Goal: Task Accomplishment & Management: Use online tool/utility

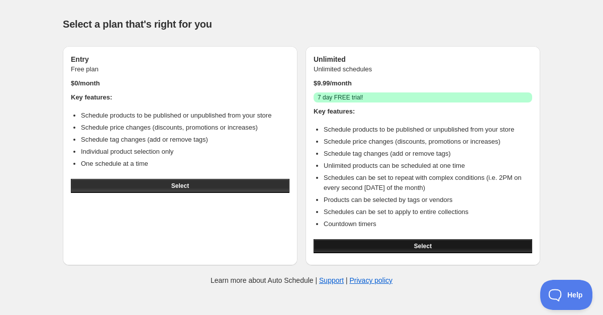
click at [453, 251] on button "Select" at bounding box center [423, 246] width 219 height 14
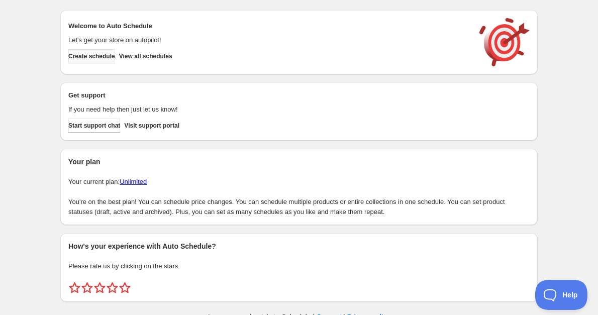
click at [87, 53] on span "Create schedule" at bounding box center [91, 56] width 47 height 8
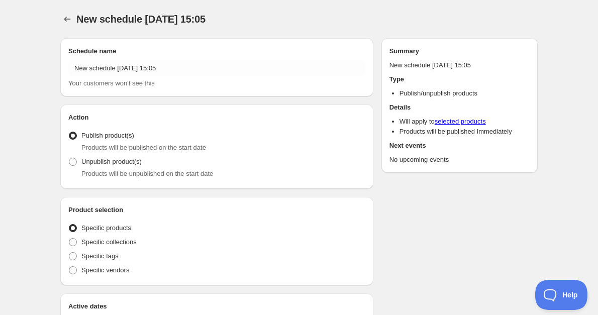
radio input "true"
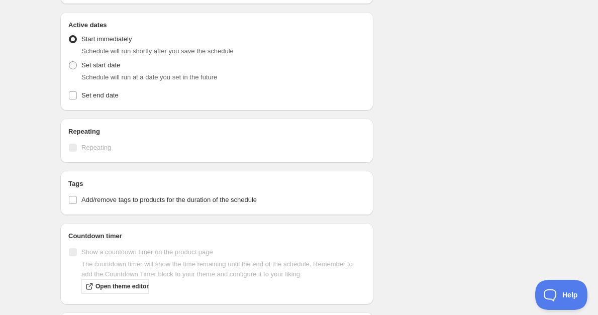
scroll to position [352, 0]
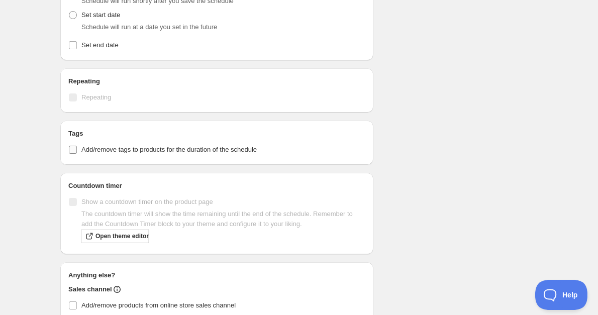
click at [165, 153] on span "Add/remove tags to products for the duration of the schedule" at bounding box center [168, 150] width 175 height 8
click at [77, 153] on input "Add/remove tags to products for the duration of the schedule" at bounding box center [73, 150] width 8 height 8
checkbox input "true"
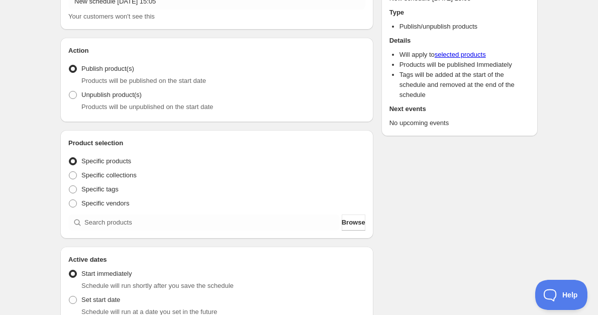
scroll to position [0, 0]
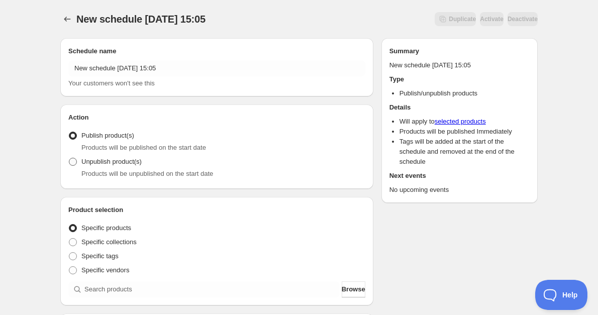
click at [139, 163] on span "Unpublish product(s)" at bounding box center [111, 162] width 60 height 8
click at [69, 158] on input "Unpublish product(s)" at bounding box center [69, 158] width 1 height 1
radio input "true"
click at [68, 16] on icon "Schedules" at bounding box center [67, 19] width 10 height 10
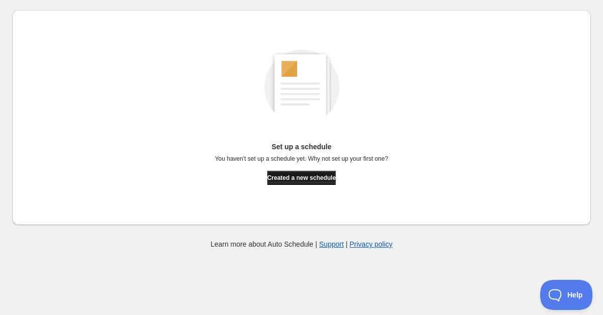
click at [286, 179] on span "Created a new schedule" at bounding box center [302, 178] width 69 height 8
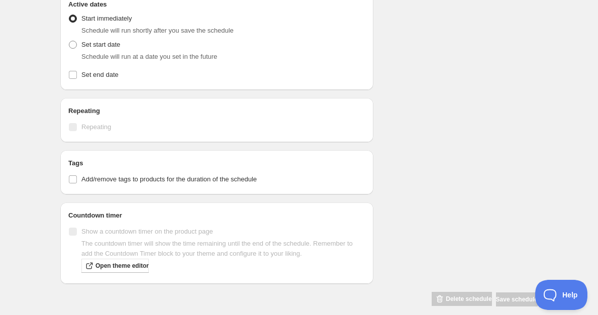
scroll to position [333, 0]
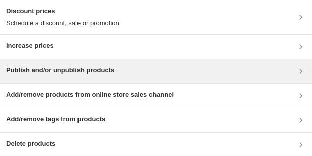
click at [196, 74] on div "Publish and/or unpublish products" at bounding box center [156, 71] width 300 height 12
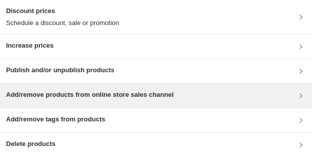
click at [195, 96] on div "Add/remove products from online store sales channel" at bounding box center [156, 96] width 300 height 12
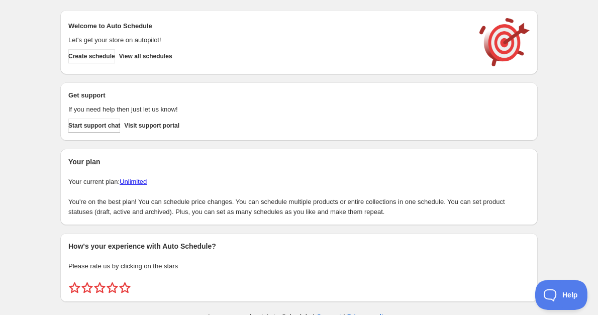
scroll to position [21, 0]
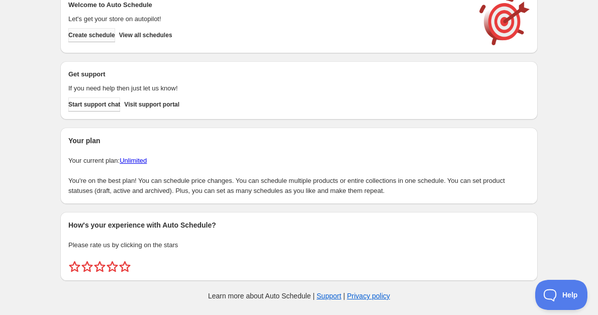
click at [96, 40] on button "Create schedule" at bounding box center [91, 35] width 47 height 14
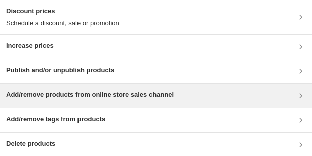
click at [170, 100] on div "Add/remove products from online store sales channel" at bounding box center [89, 96] width 167 height 12
